Goal: Navigation & Orientation: Find specific page/section

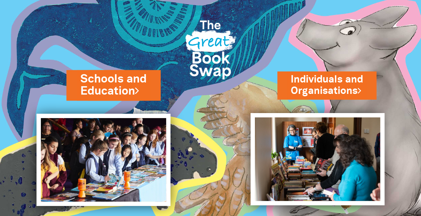
click at [120, 86] on link "Schools and Education" at bounding box center [113, 85] width 66 height 28
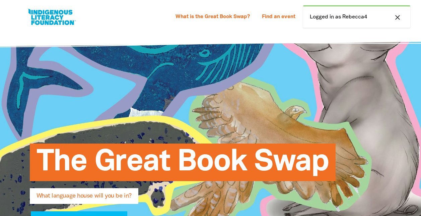
select select "k12"
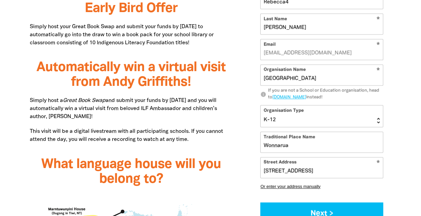
scroll to position [502, 0]
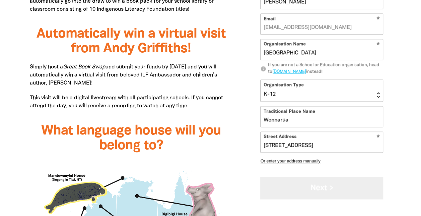
click at [323, 189] on button "Next >" at bounding box center [321, 187] width 123 height 22
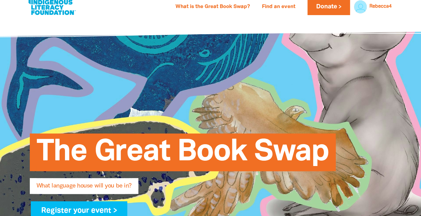
scroll to position [0, 0]
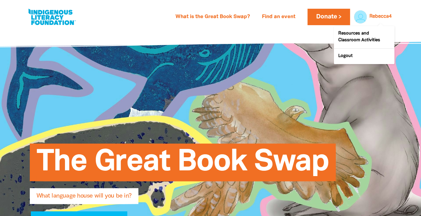
click at [378, 15] on link "Rebecca4" at bounding box center [380, 16] width 22 height 5
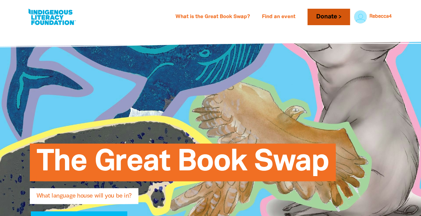
click at [331, 17] on link "Donate" at bounding box center [328, 17] width 42 height 16
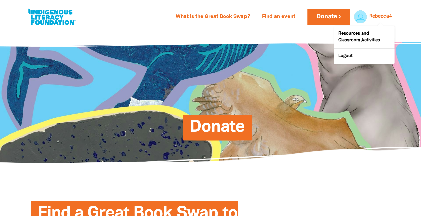
click at [376, 16] on link "Rebecca4" at bounding box center [380, 16] width 22 height 5
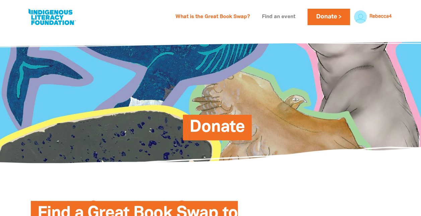
click at [286, 19] on link "Find an event" at bounding box center [279, 17] width 42 height 11
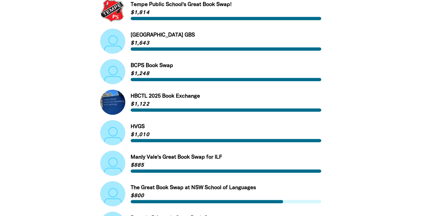
scroll to position [201, 0]
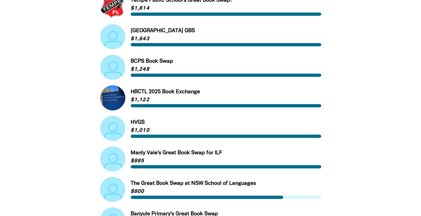
click at [118, 128] on link "Link to HVGS" at bounding box center [210, 128] width 221 height 25
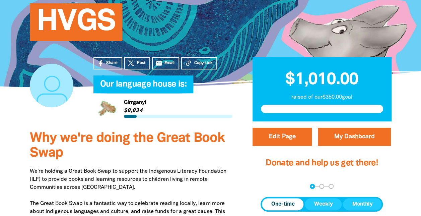
scroll to position [81, 0]
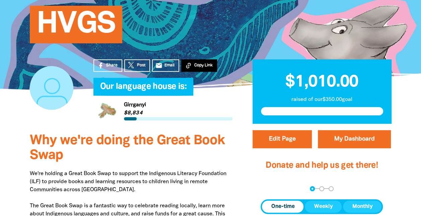
click at [197, 65] on span "Copy Link" at bounding box center [203, 65] width 18 height 6
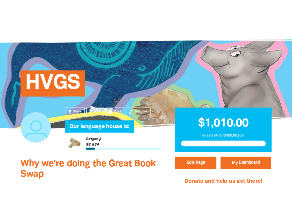
scroll to position [0, 0]
